Goal: Information Seeking & Learning: Learn about a topic

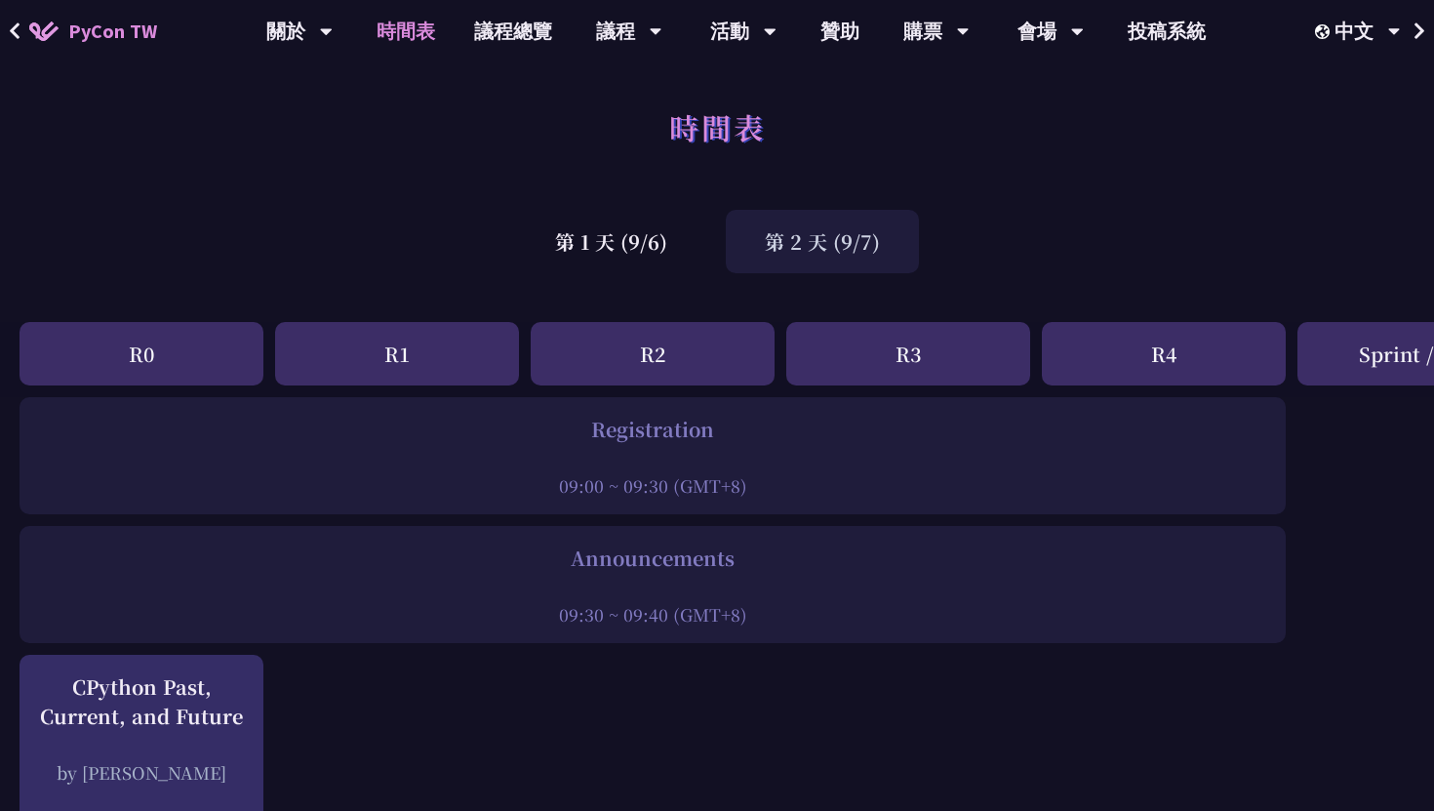
click at [415, 33] on link "時間表" at bounding box center [406, 31] width 98 height 62
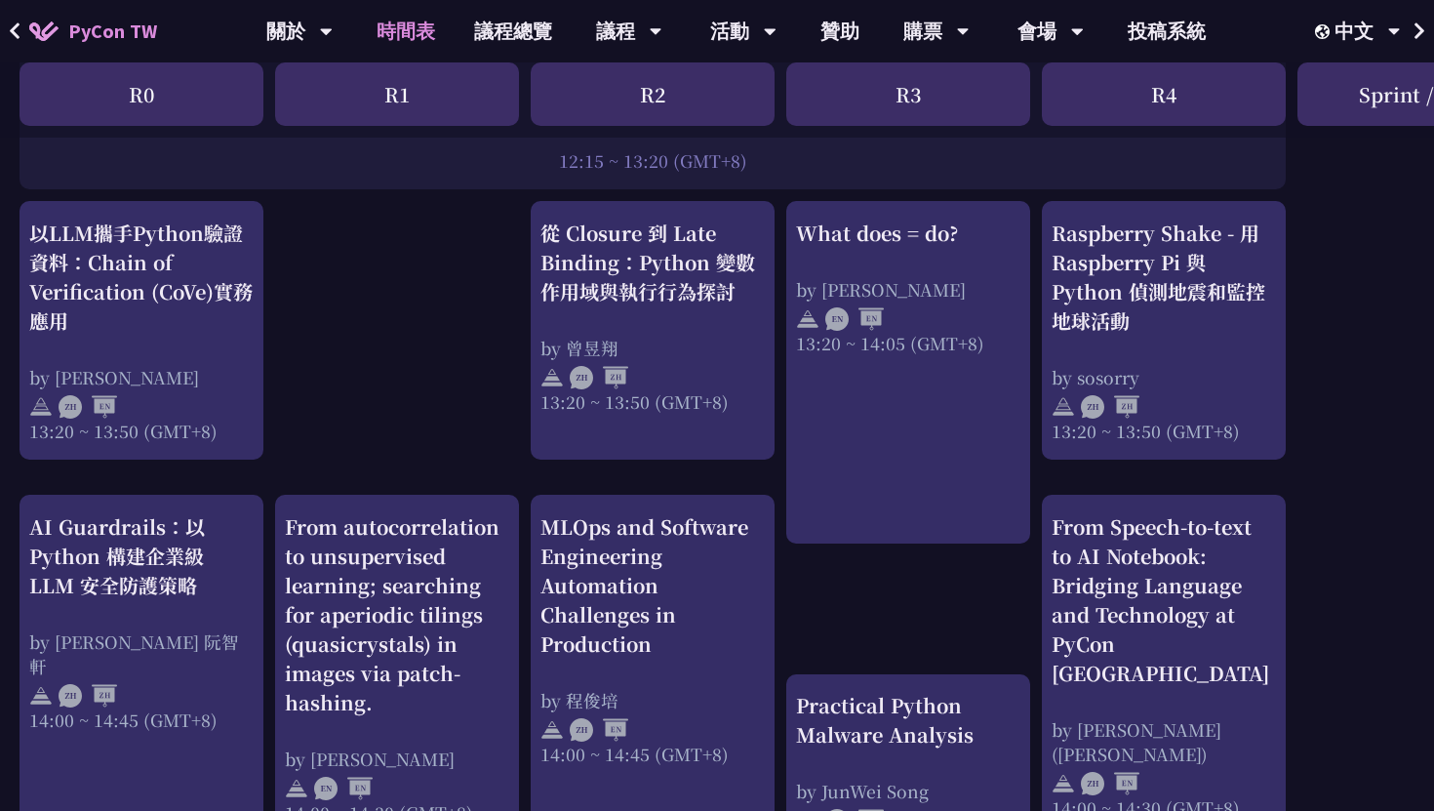
scroll to position [1673, 0]
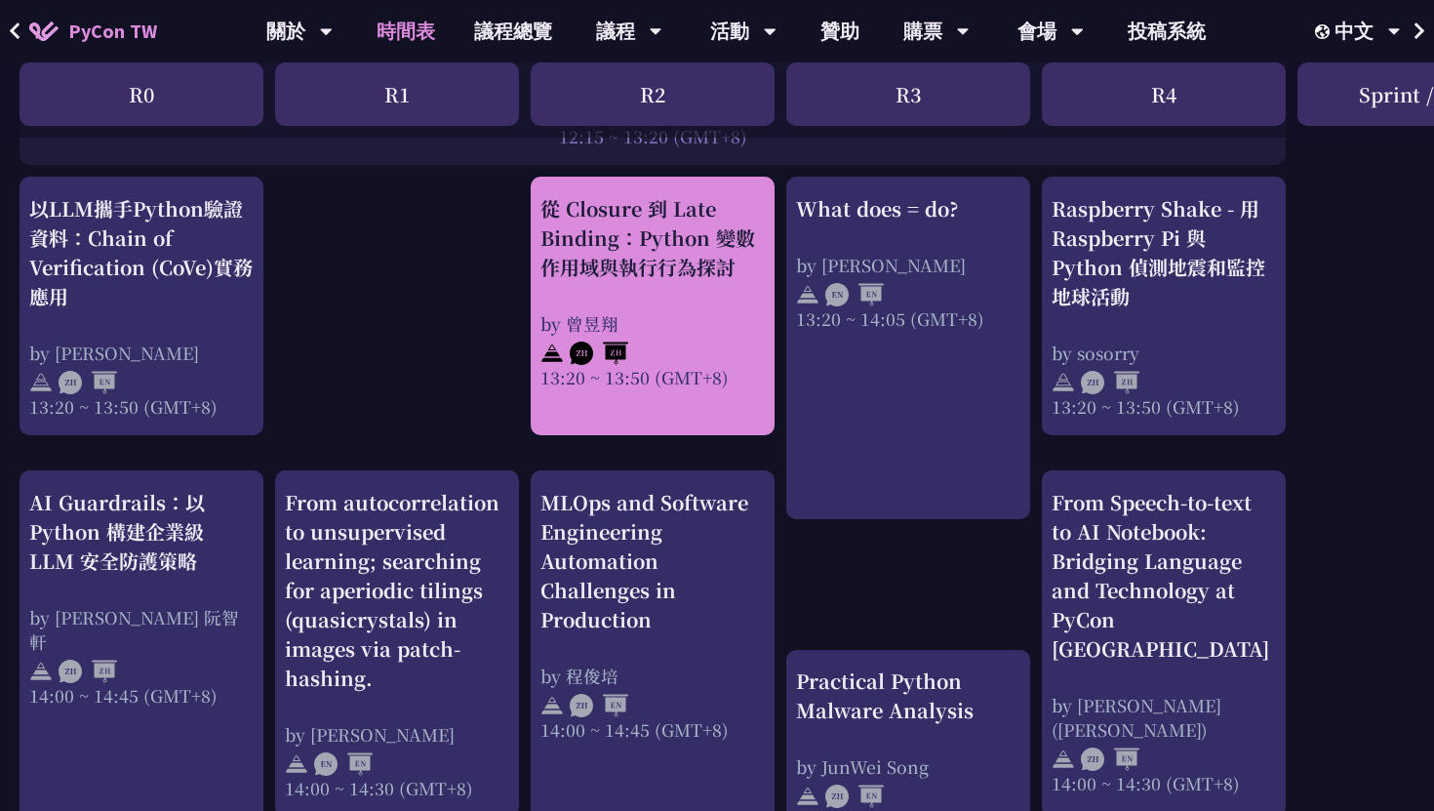
click at [700, 324] on div "by 曾昱翔" at bounding box center [653, 323] width 224 height 24
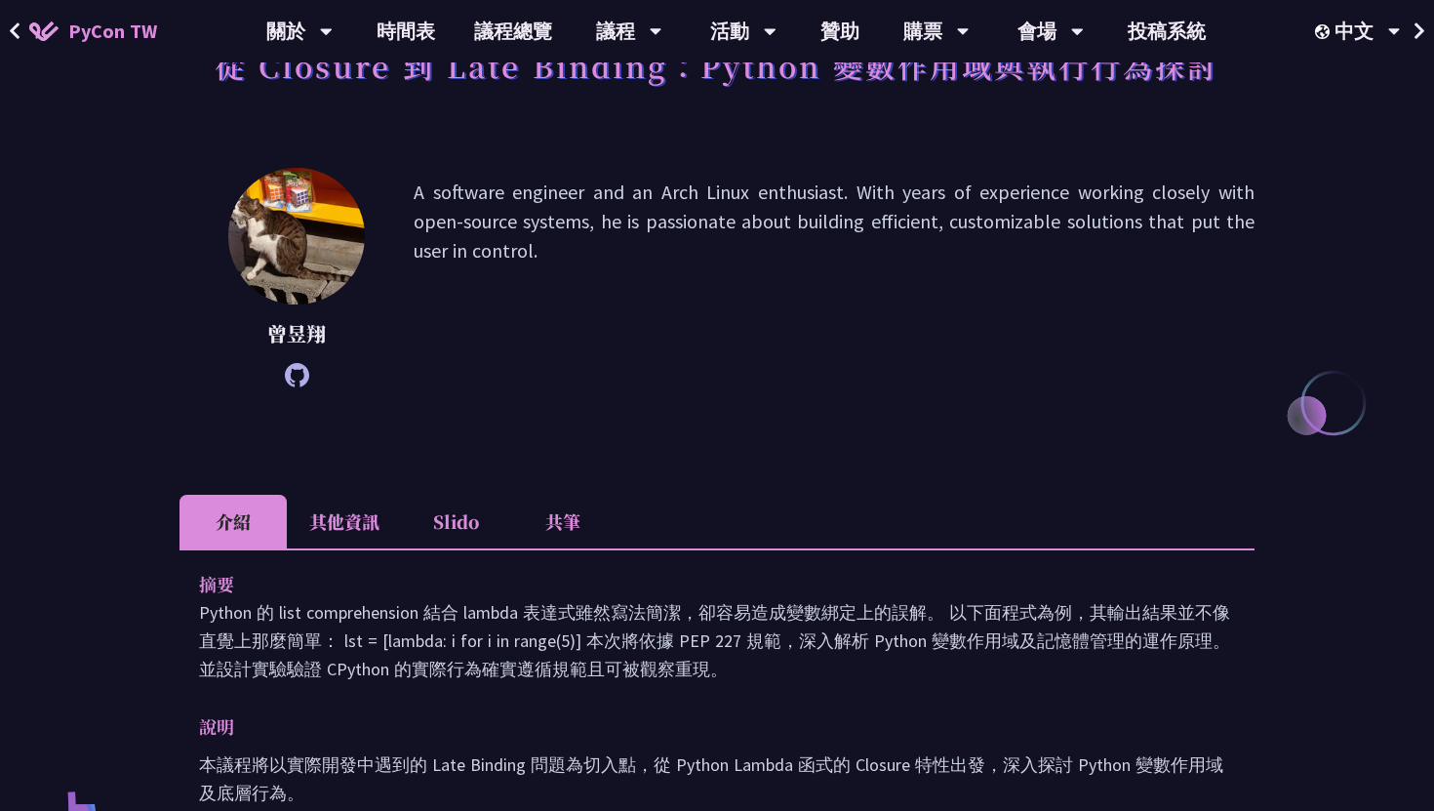
scroll to position [161, 0]
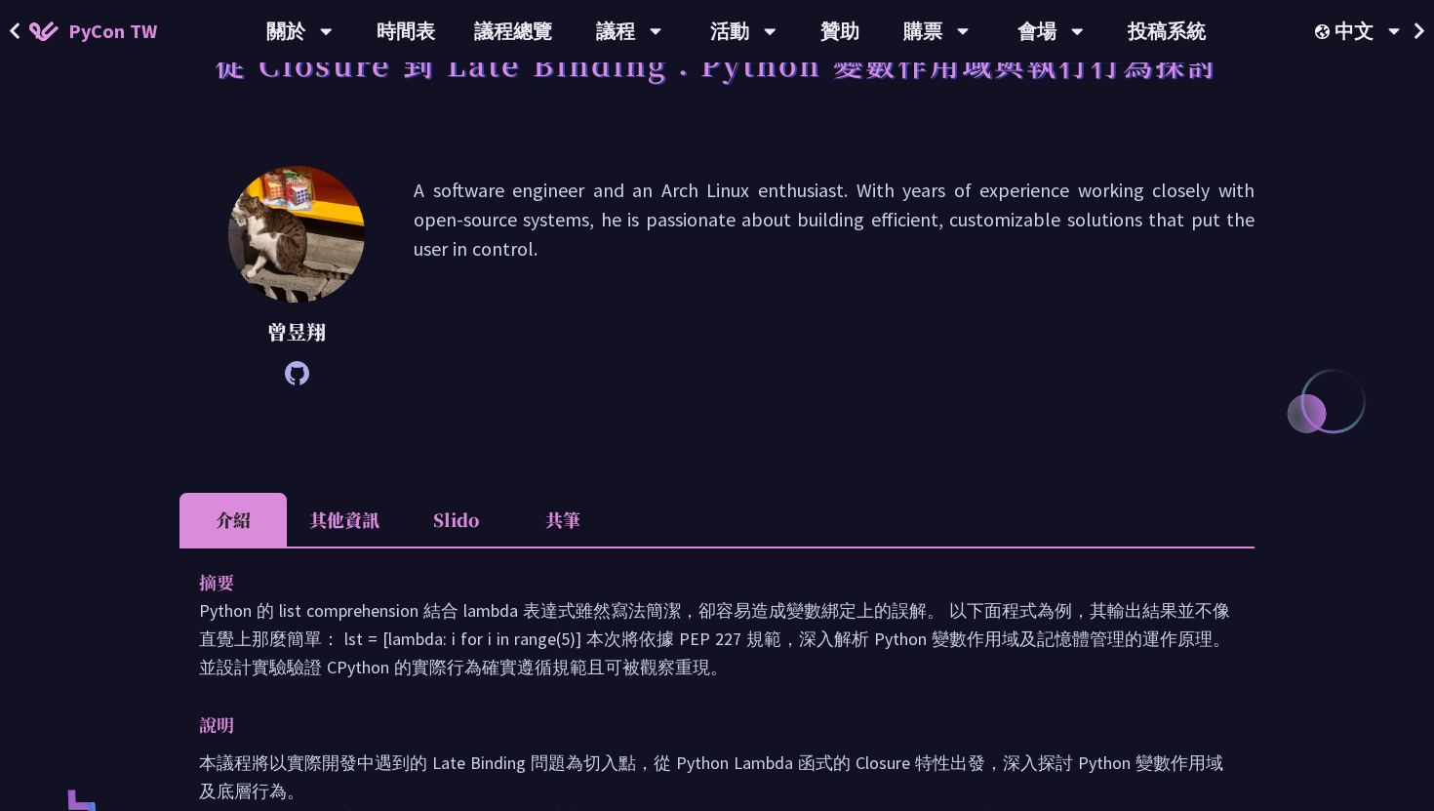
click at [362, 519] on li "其他資訊" at bounding box center [344, 520] width 115 height 54
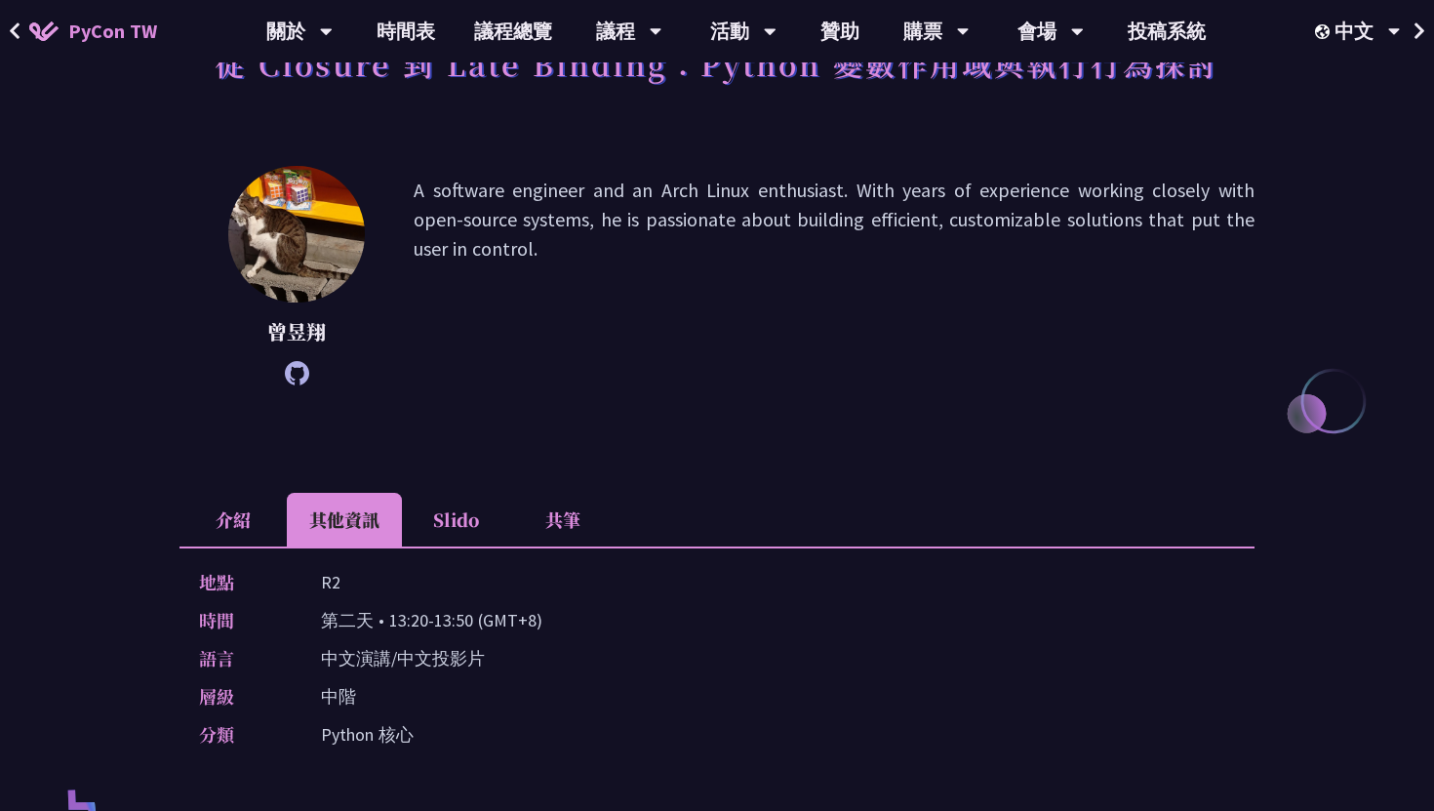
click at [414, 527] on li "Slido" at bounding box center [455, 520] width 107 height 54
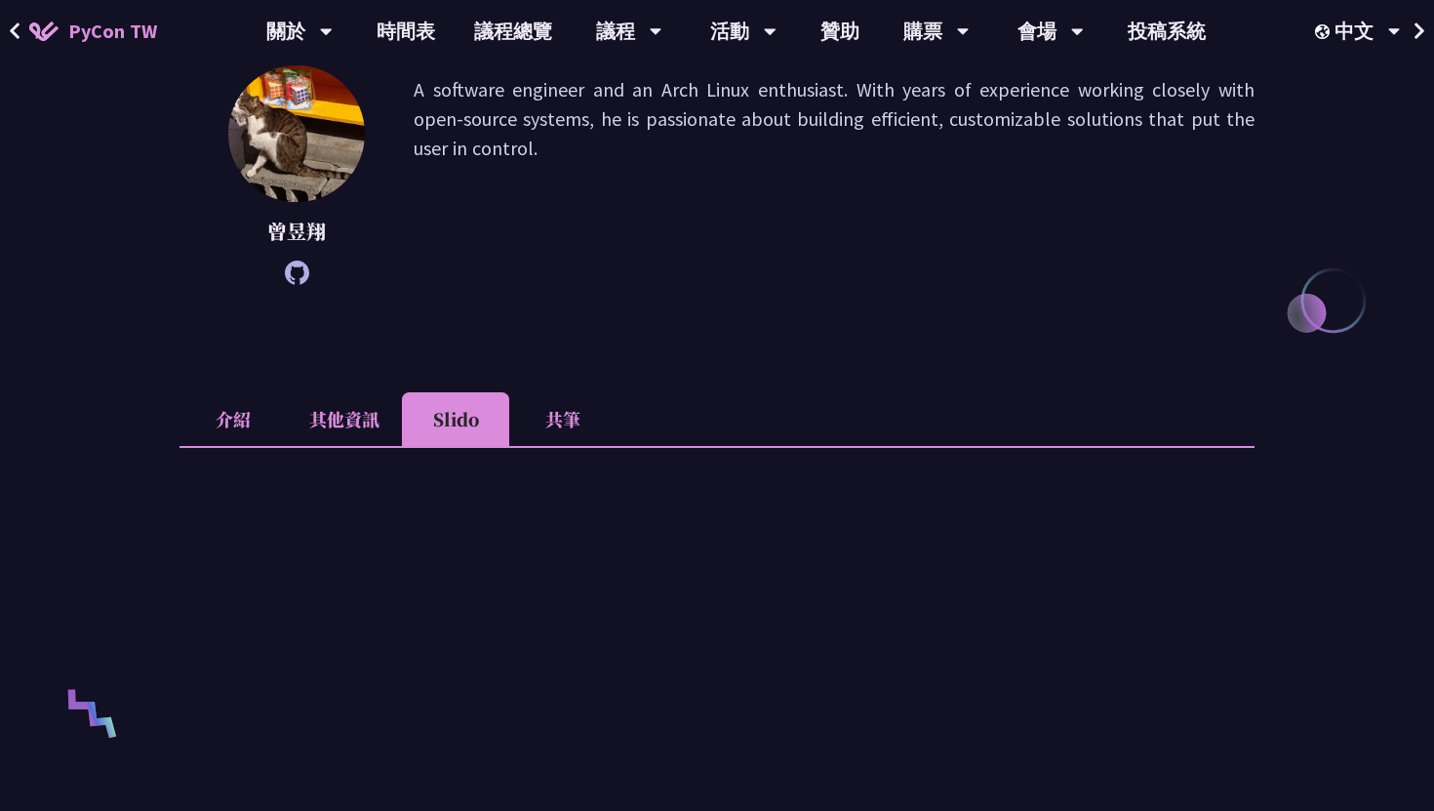
scroll to position [263, 0]
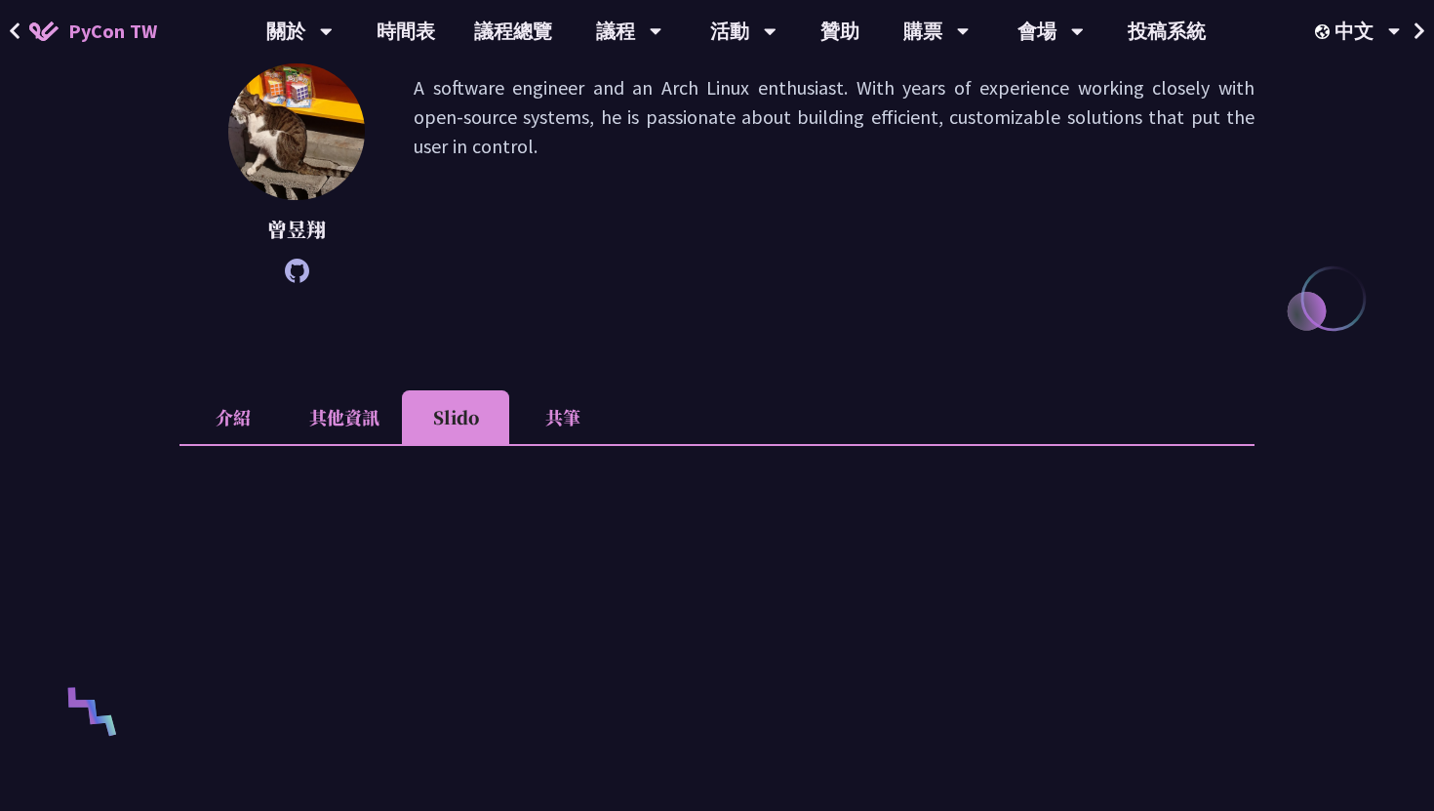
click at [566, 427] on li "共筆" at bounding box center [562, 417] width 107 height 54
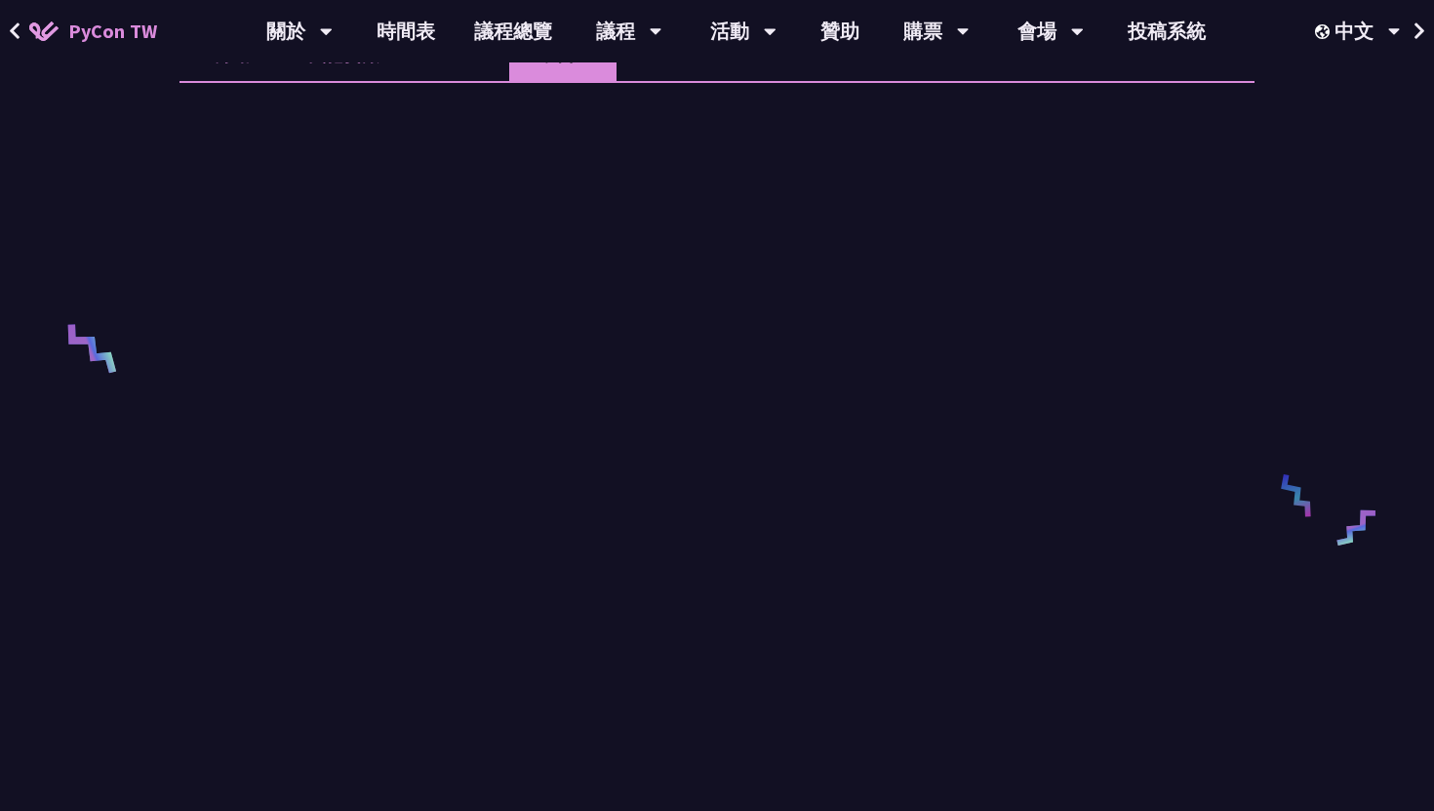
scroll to position [0, 0]
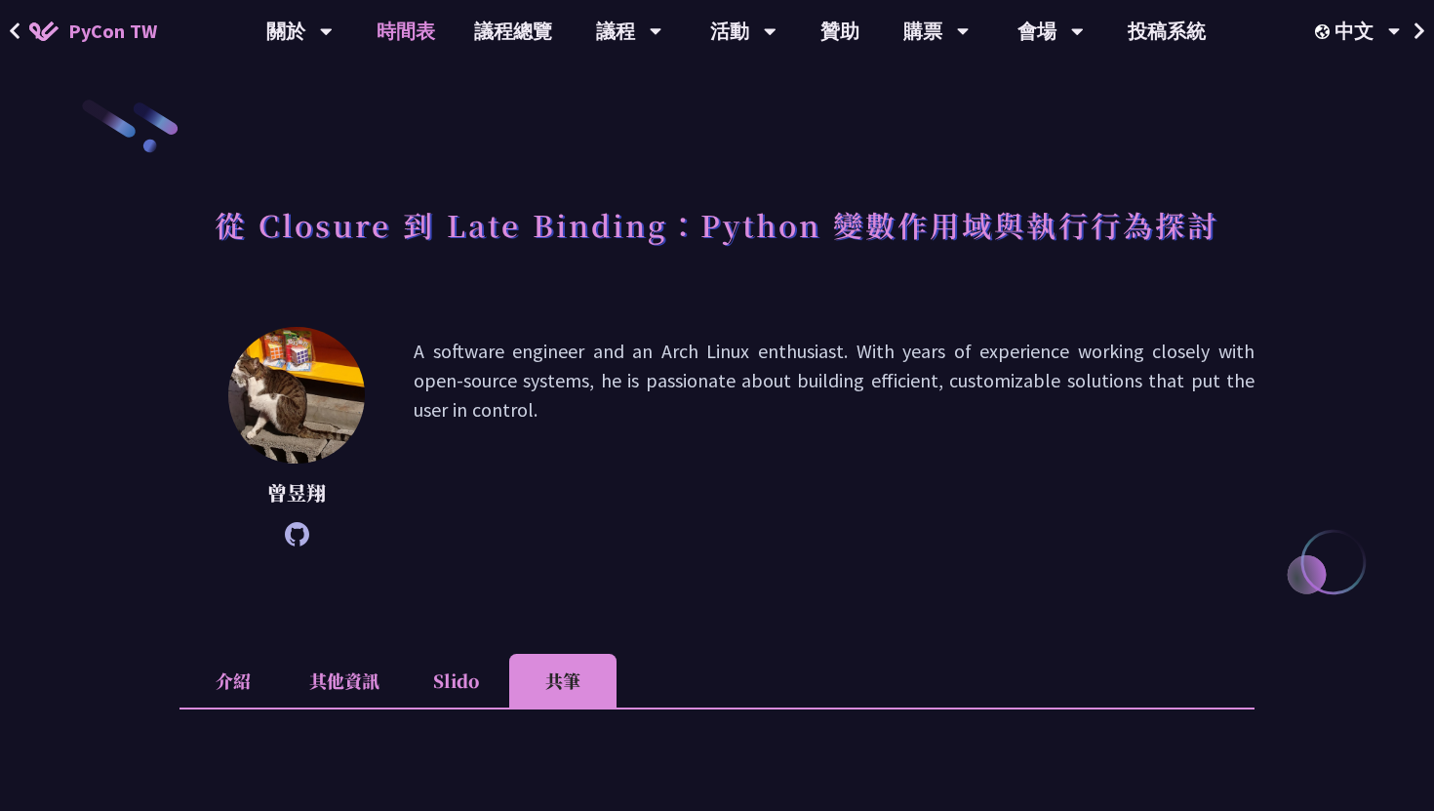
click at [405, 42] on link "時間表" at bounding box center [406, 31] width 98 height 62
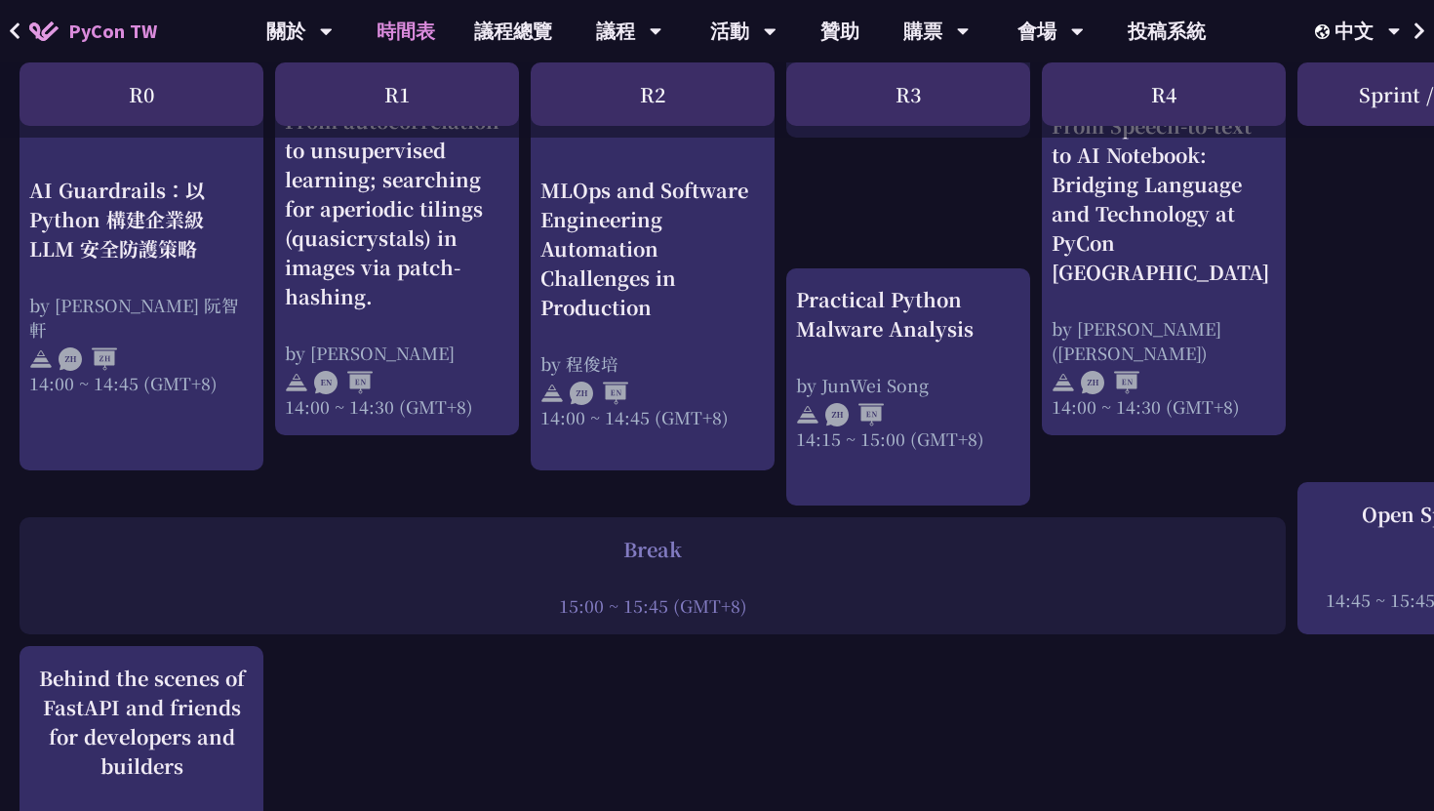
scroll to position [2054, 0]
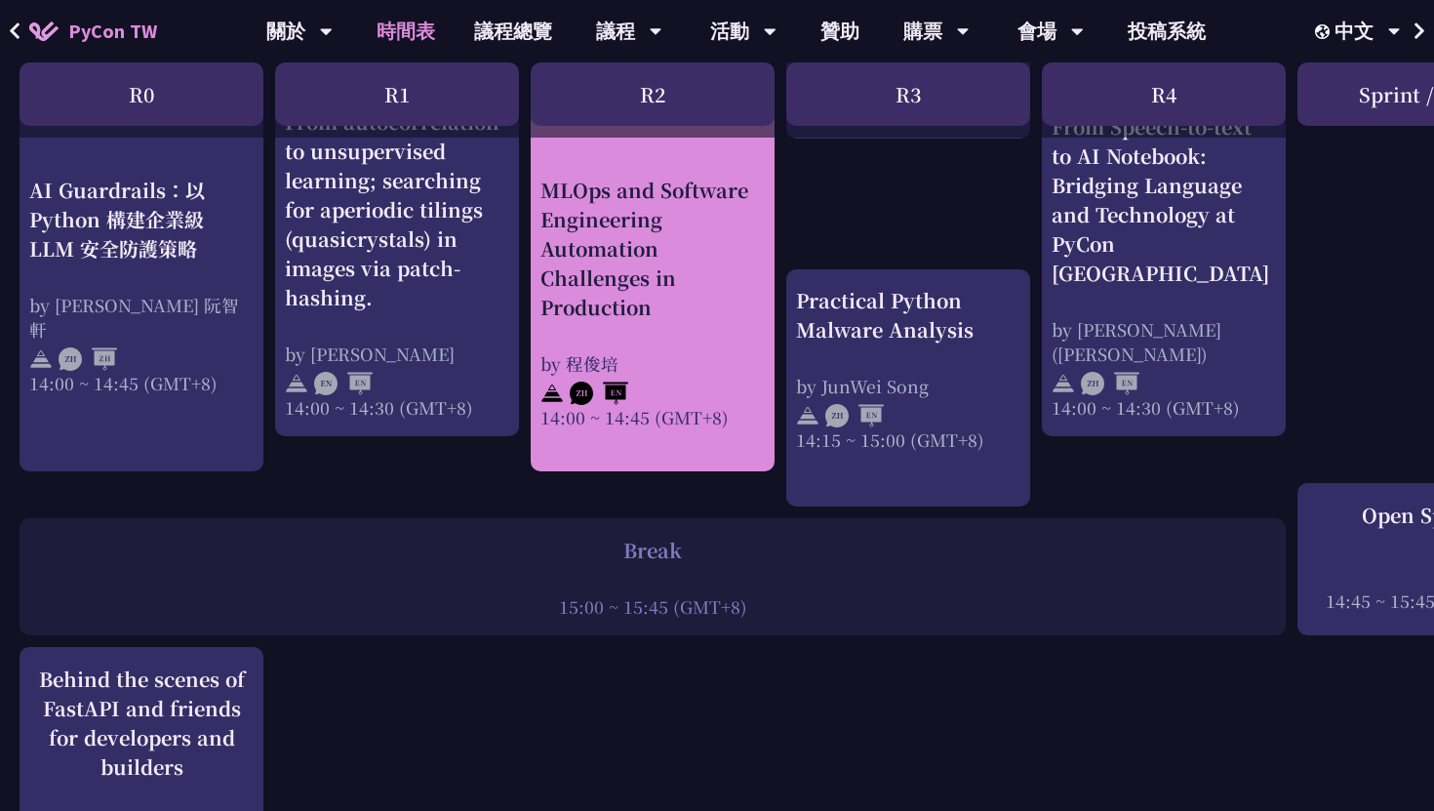
click at [634, 353] on div "by 程俊培" at bounding box center [653, 363] width 224 height 24
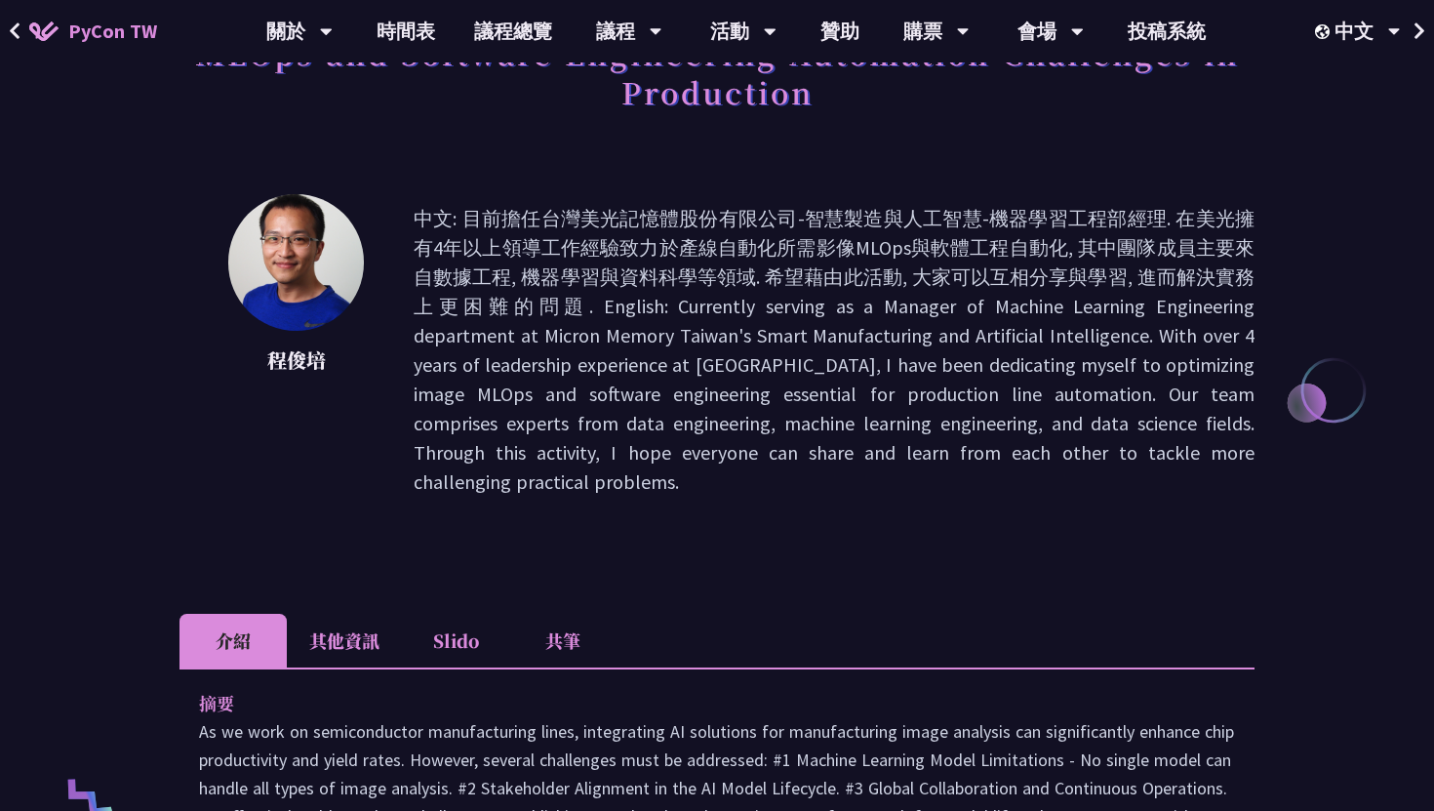
scroll to position [238, 0]
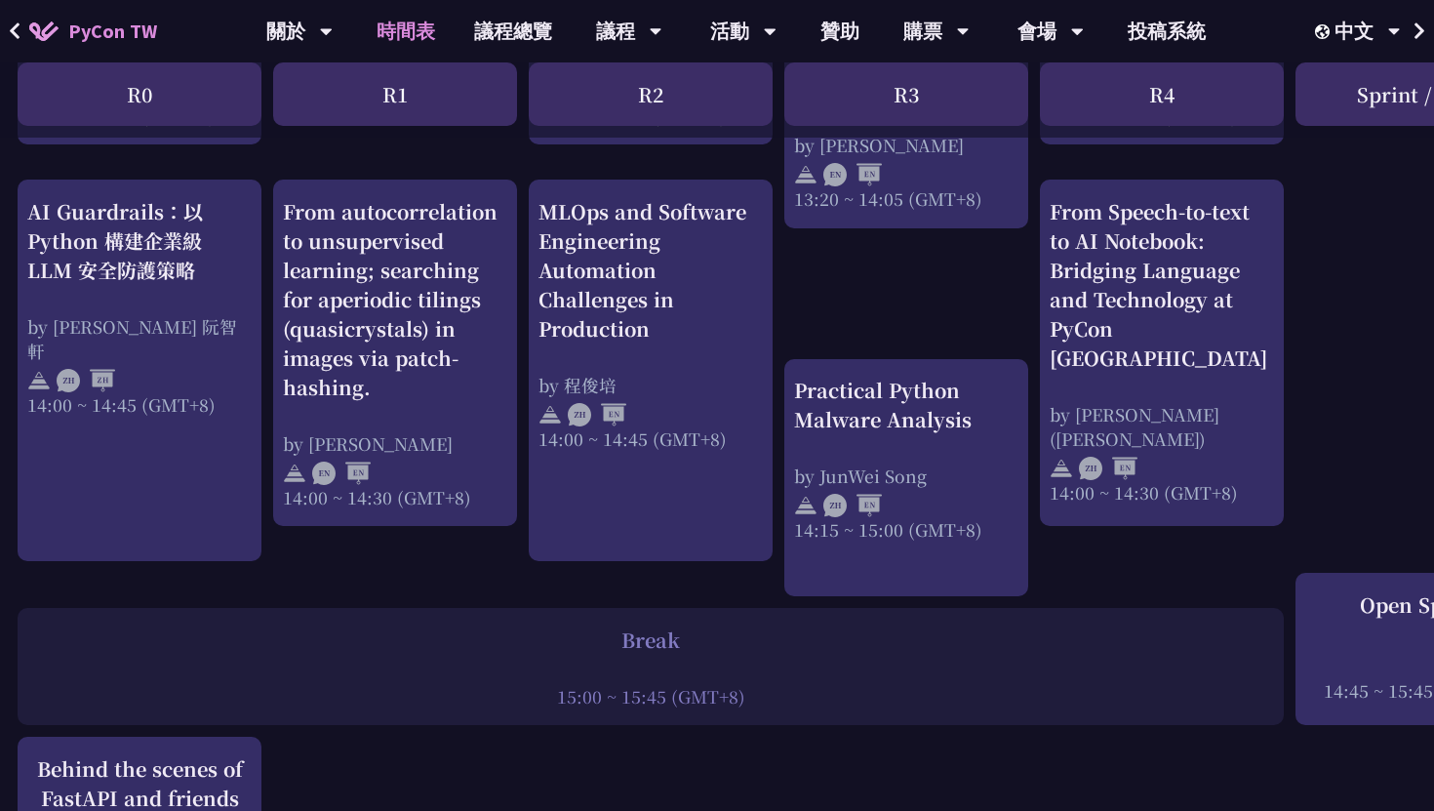
scroll to position [1966, 2]
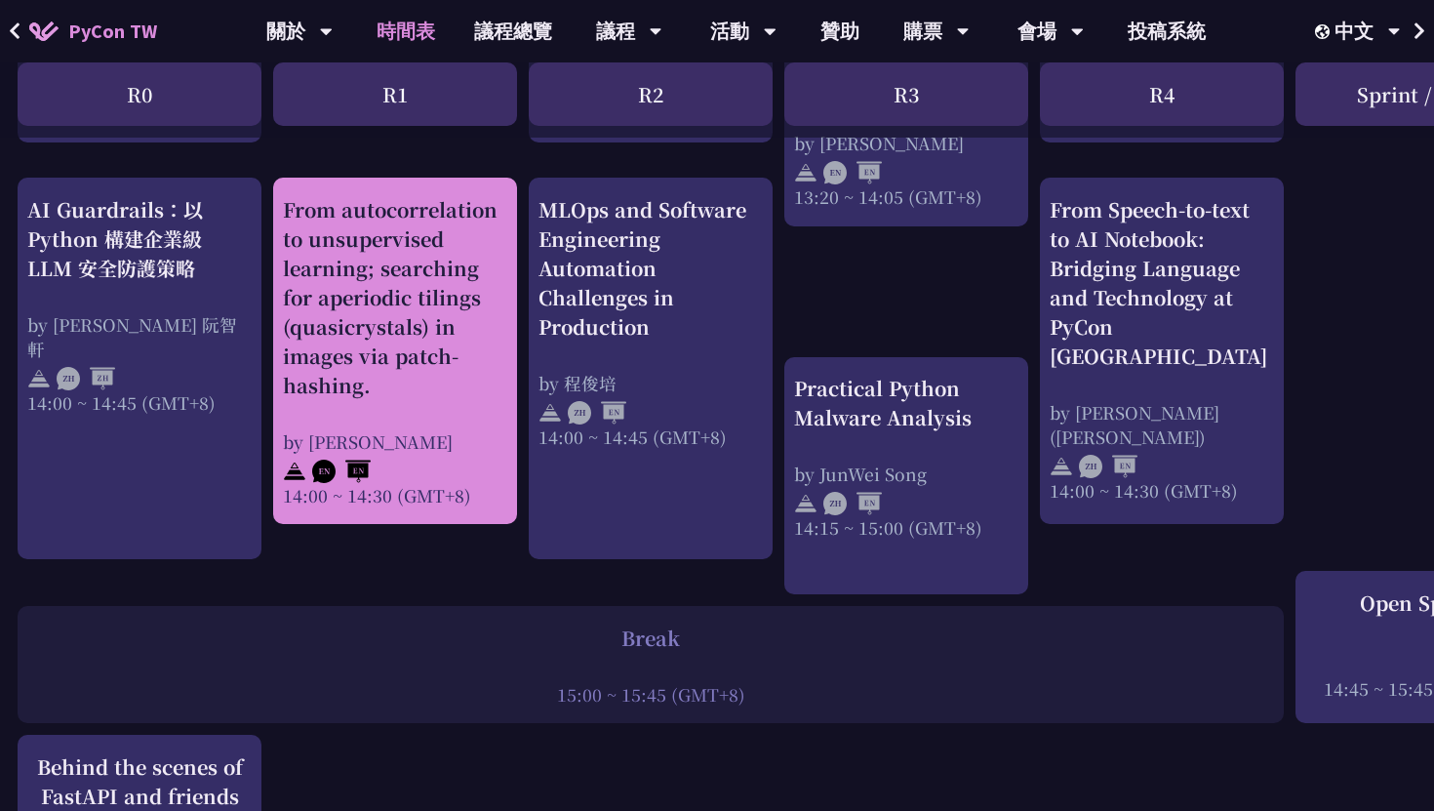
click at [424, 352] on div "From autocorrelation to unsupervised learning; searching for aperiodic tilings …" at bounding box center [395, 297] width 224 height 205
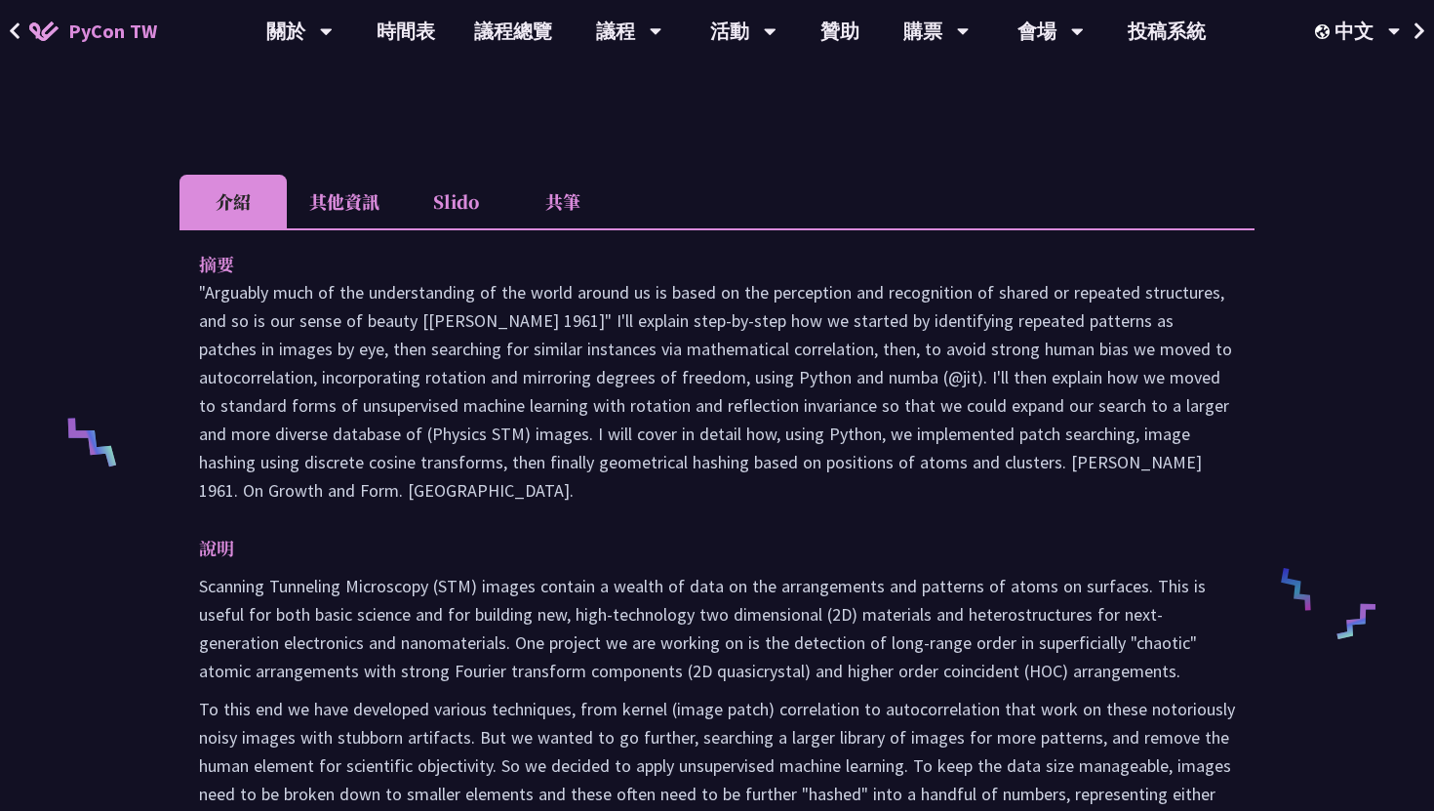
scroll to position [543, 0]
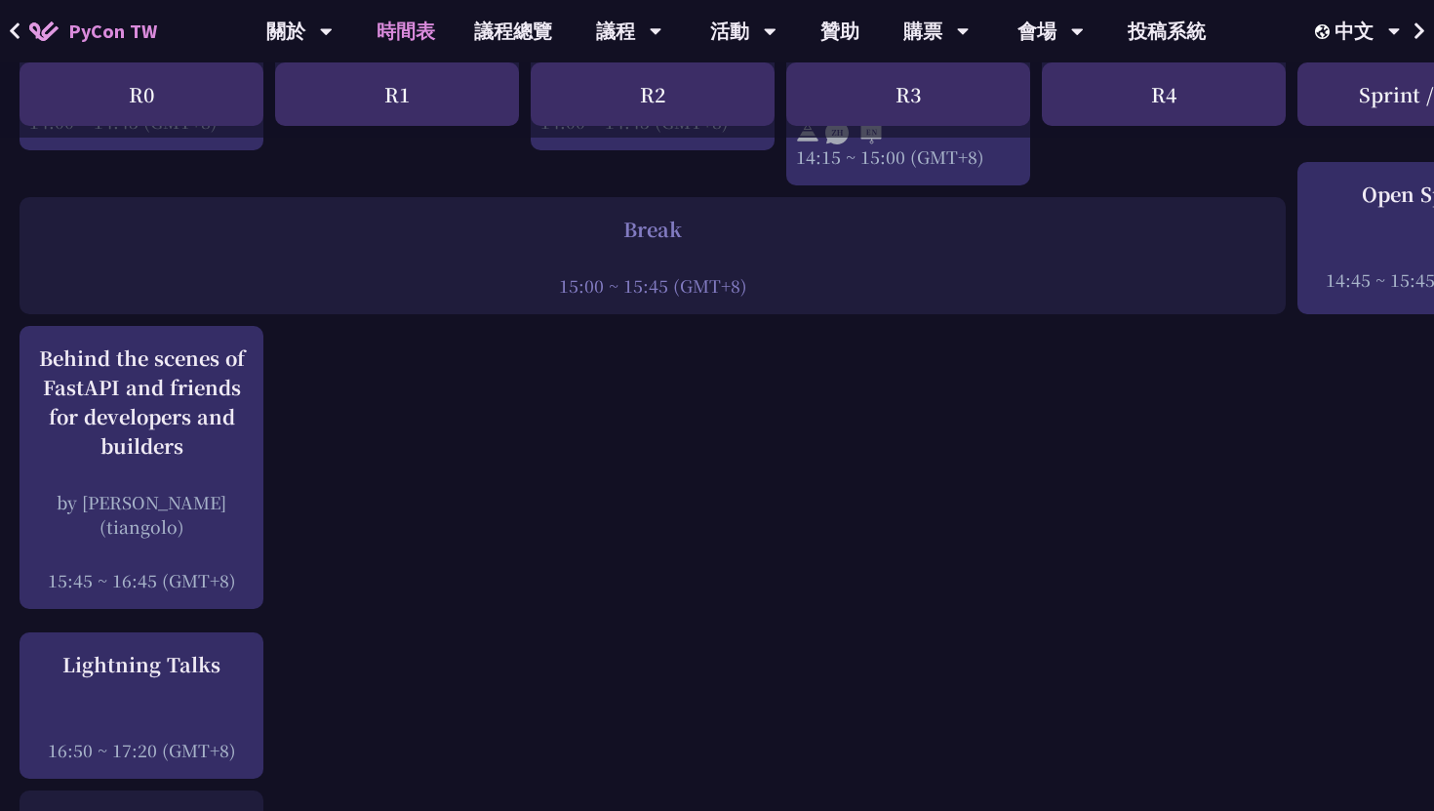
scroll to position [2381, 0]
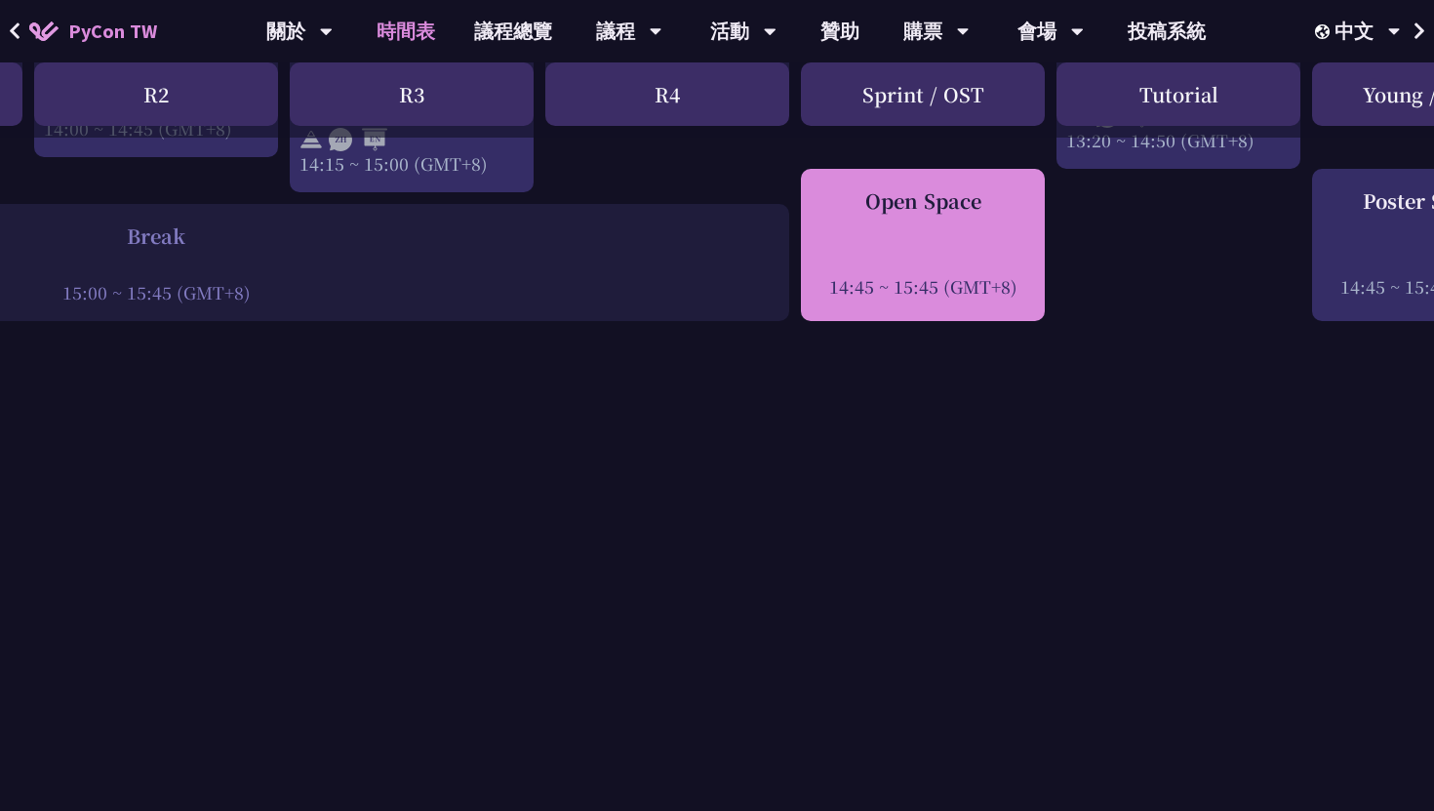
click at [917, 210] on div "Open Space" at bounding box center [923, 200] width 224 height 29
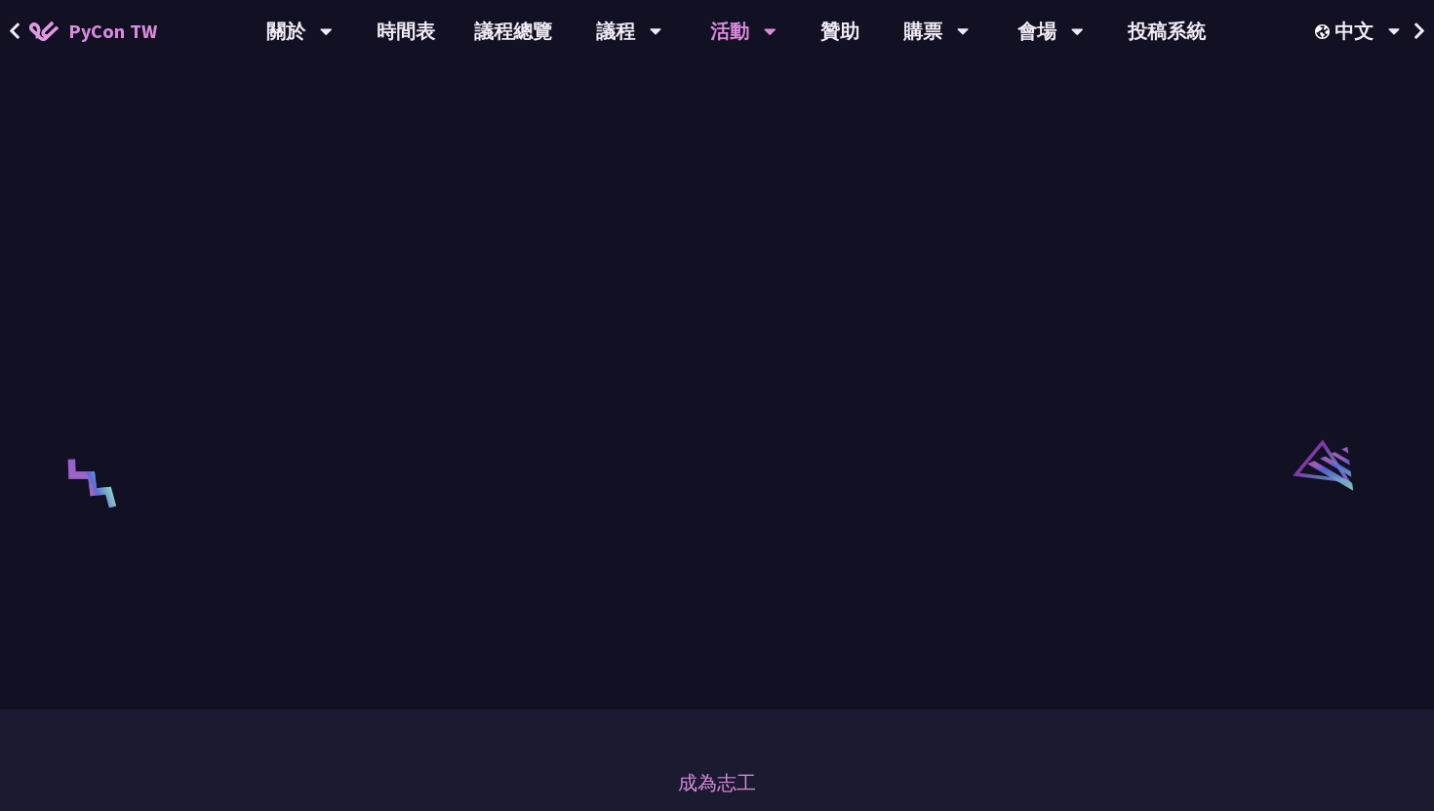
scroll to position [2991, 0]
click at [416, 37] on link "時間表" at bounding box center [406, 31] width 98 height 62
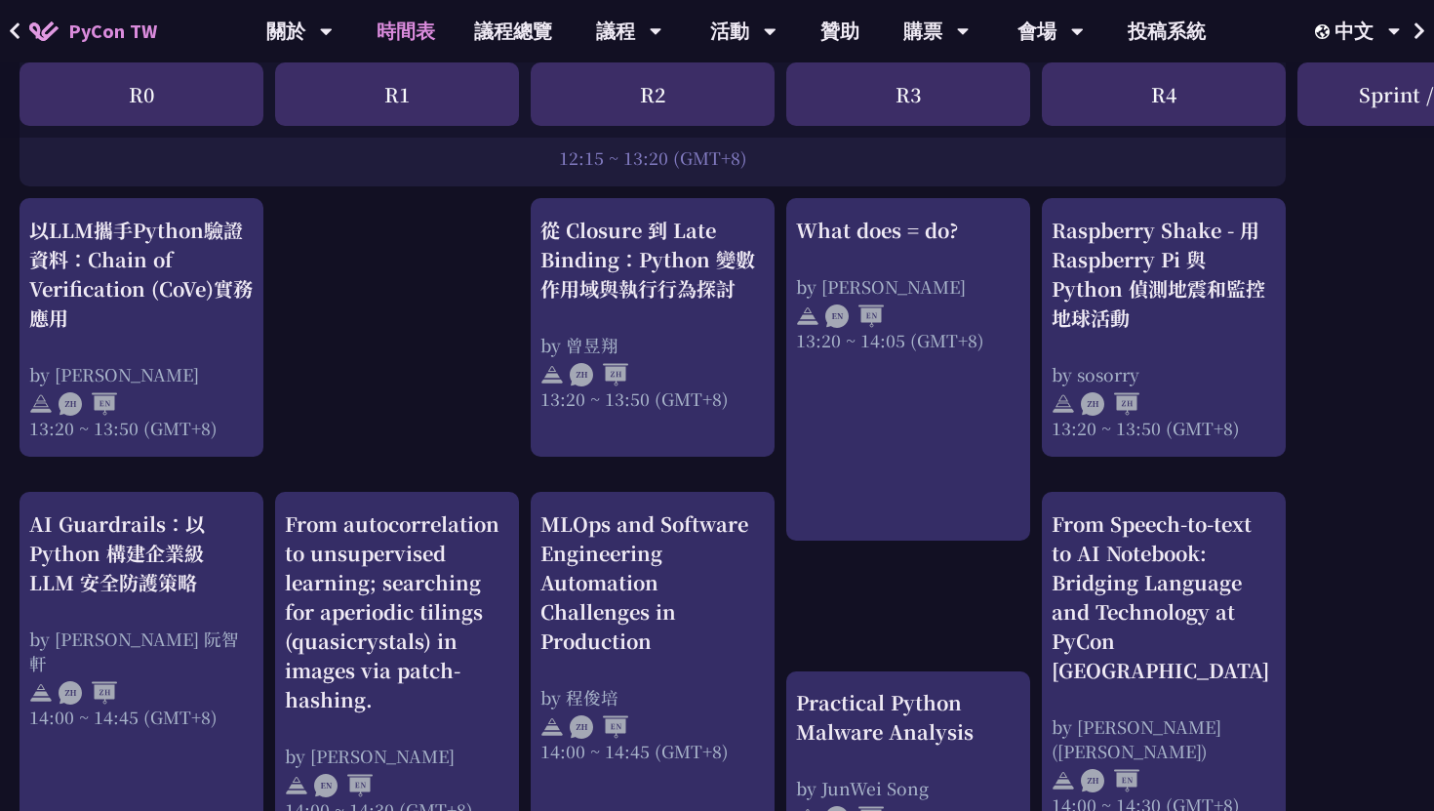
scroll to position [1474, 0]
